Goal: Task Accomplishment & Management: Manage account settings

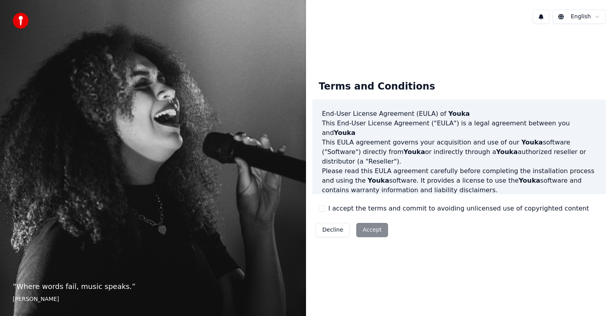
click at [376, 230] on div "Decline Accept" at bounding box center [352, 230] width 79 height 21
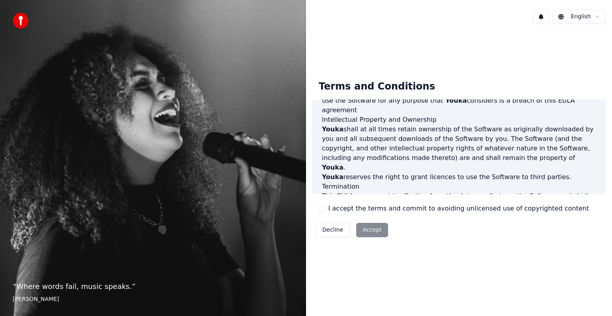
scroll to position [431, 0]
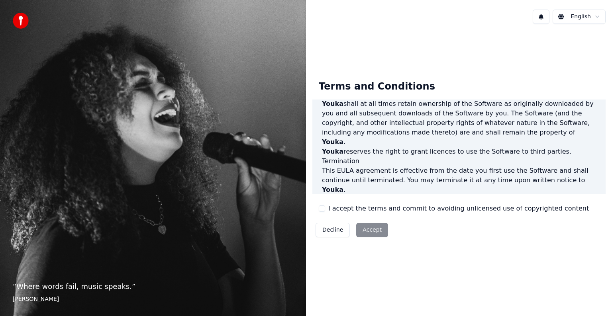
click at [373, 230] on div "Decline Accept" at bounding box center [352, 230] width 79 height 21
click at [384, 210] on label "I accept the terms and commit to avoiding unlicensed use of copyrighted content" at bounding box center [458, 209] width 261 height 10
click at [325, 210] on button "I accept the terms and commit to avoiding unlicensed use of copyrighted content" at bounding box center [322, 209] width 6 height 6
click at [358, 231] on button "Accept" at bounding box center [372, 230] width 32 height 14
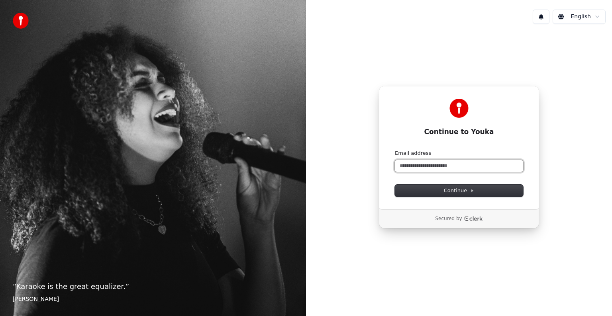
click at [489, 164] on input "Email address" at bounding box center [459, 166] width 128 height 12
click at [395, 150] on button "submit" at bounding box center [395, 150] width 0 height 0
type input "**********"
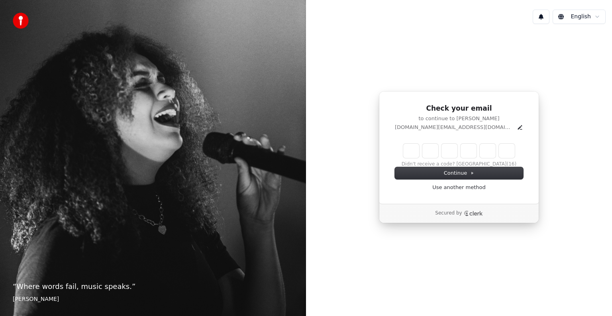
click at [413, 151] on input "Enter verification code" at bounding box center [459, 151] width 112 height 14
paste input "******"
type input "******"
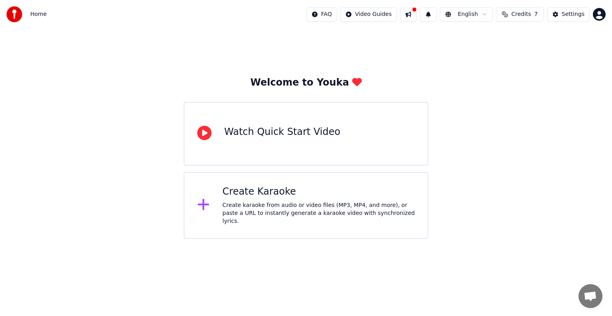
click at [263, 199] on div "Create Karaoke" at bounding box center [318, 192] width 193 height 13
click at [411, 16] on button at bounding box center [408, 14] width 17 height 14
click at [370, 64] on div "Welcome to Youka Watch Quick Start Video Create Karaoke Create karaoke from aud…" at bounding box center [306, 134] width 612 height 210
click at [566, 16] on div "Settings" at bounding box center [573, 14] width 23 height 8
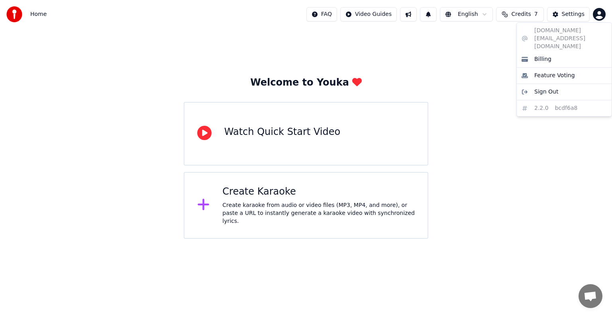
click at [602, 12] on html "Home FAQ Video Guides English Credits 7 Settings Welcome to Youka Watch Quick S…" at bounding box center [306, 119] width 612 height 239
click at [523, 16] on html "Home FAQ Video Guides English Credits 7 Settings Welcome to Youka Watch Quick S…" at bounding box center [306, 119] width 612 height 239
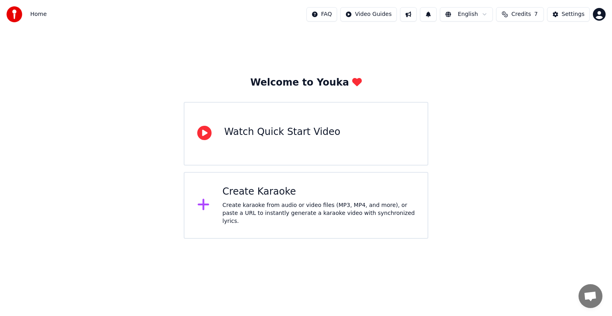
click at [526, 12] on span "Credits" at bounding box center [521, 14] width 20 height 8
click at [518, 75] on button "Refresh" at bounding box center [522, 74] width 41 height 14
click at [517, 74] on button "Refresh" at bounding box center [522, 74] width 41 height 14
click at [13, 12] on img at bounding box center [14, 14] width 16 height 16
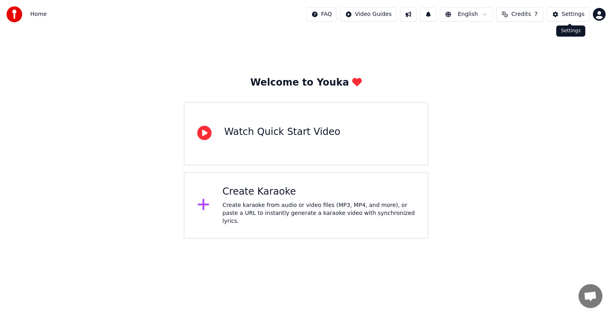
click at [602, 13] on html "Home FAQ Video Guides English Credits 7 Settings Welcome to Youka Watch Quick S…" at bounding box center [306, 119] width 612 height 239
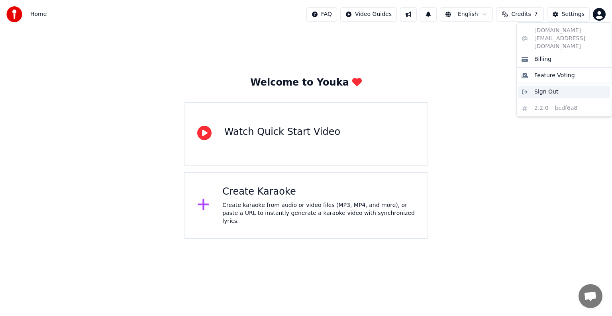
click at [546, 88] on span "Sign Out" at bounding box center [547, 92] width 24 height 8
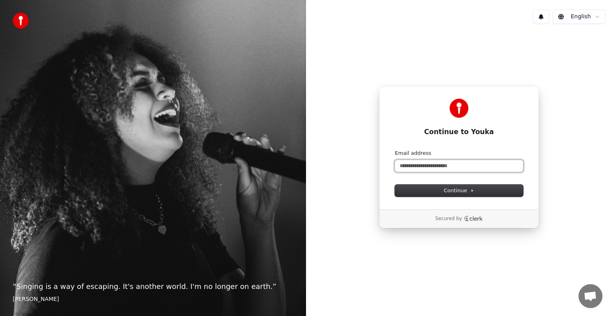
click at [417, 166] on input "Email address" at bounding box center [459, 166] width 128 height 12
click at [395, 150] on button "submit" at bounding box center [395, 150] width 0 height 0
type input "**********"
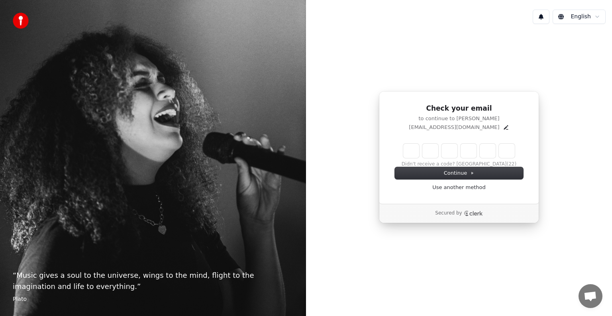
click at [402, 149] on div "Didn't receive a code? Resend (22)" at bounding box center [459, 156] width 128 height 24
click at [407, 151] on input "Enter verification code" at bounding box center [467, 151] width 128 height 14
paste input "******"
type input "******"
